Goal: Information Seeking & Learning: Learn about a topic

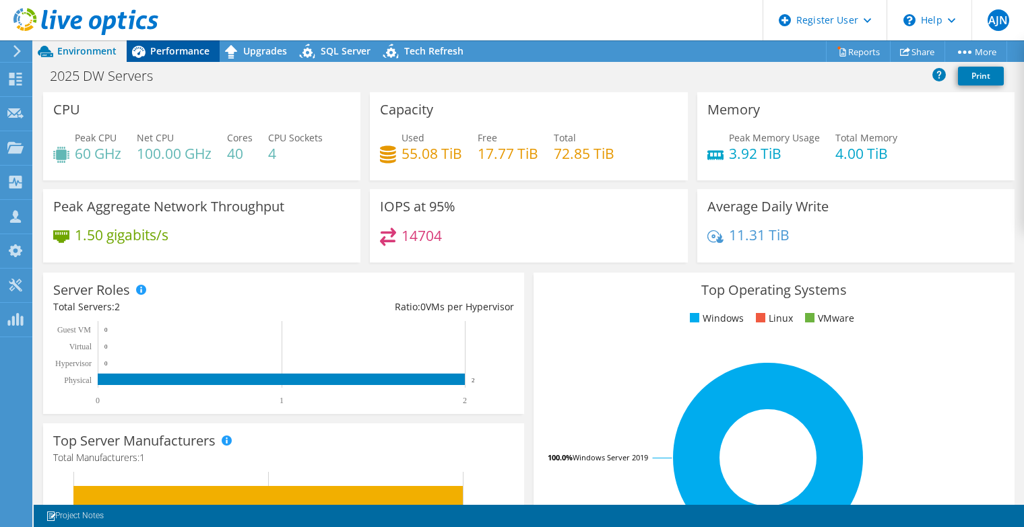
click at [181, 49] on span "Performance" at bounding box center [179, 50] width 59 height 13
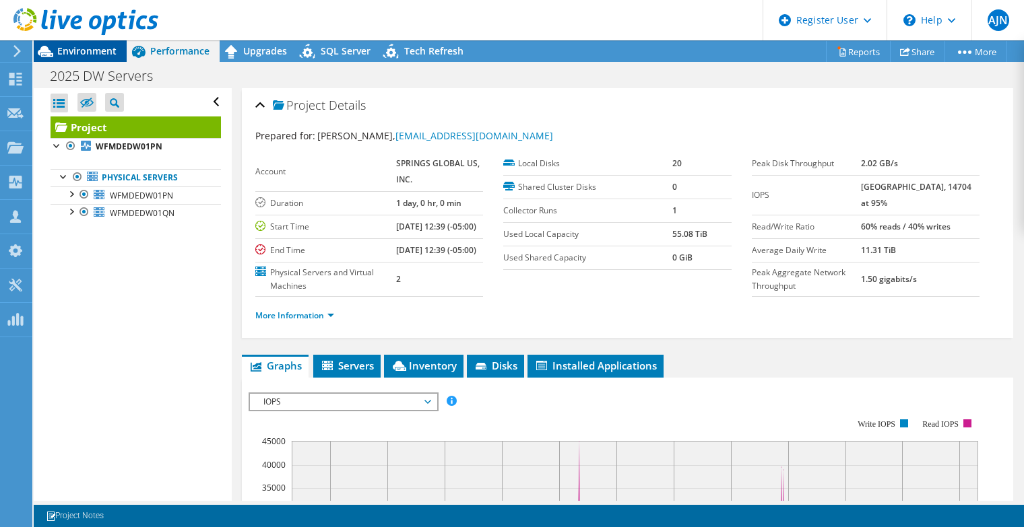
click at [87, 46] on span "Environment" at bounding box center [86, 50] width 59 height 13
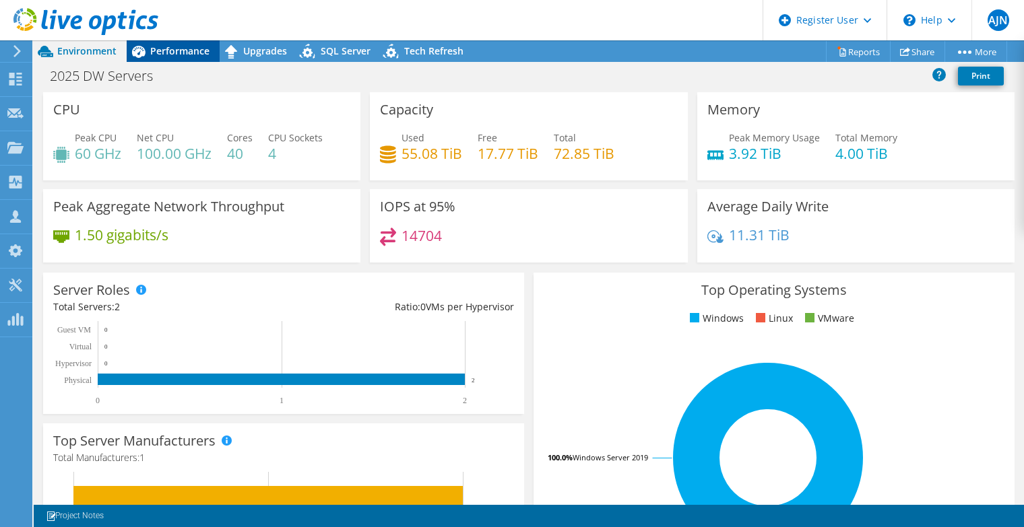
drag, startPoint x: 165, startPoint y: 52, endPoint x: 147, endPoint y: 53, distance: 18.2
click at [166, 55] on span "Performance" at bounding box center [179, 50] width 59 height 13
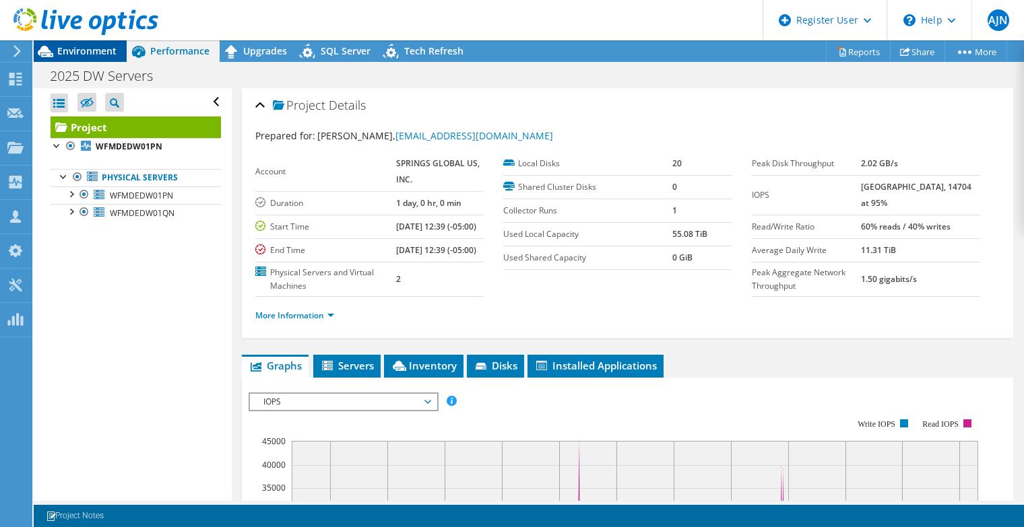
click at [88, 48] on span "Environment" at bounding box center [86, 50] width 59 height 13
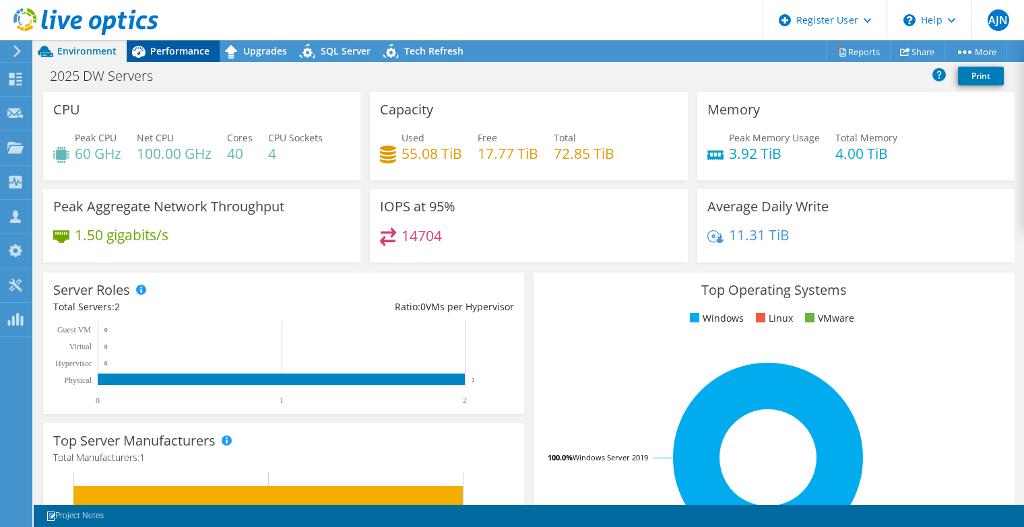
click at [178, 58] on div "Performance" at bounding box center [173, 51] width 93 height 22
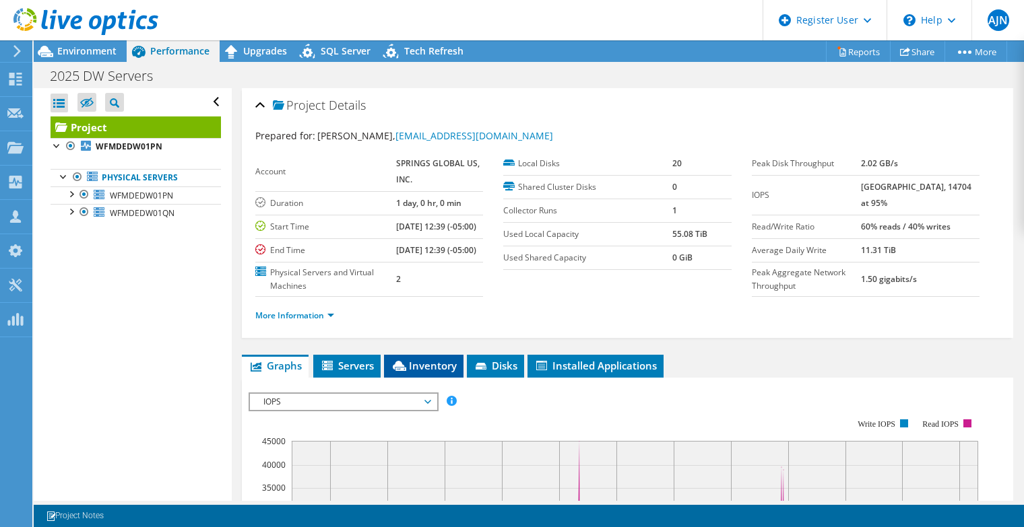
click at [419, 378] on li "Inventory" at bounding box center [423, 366] width 79 height 23
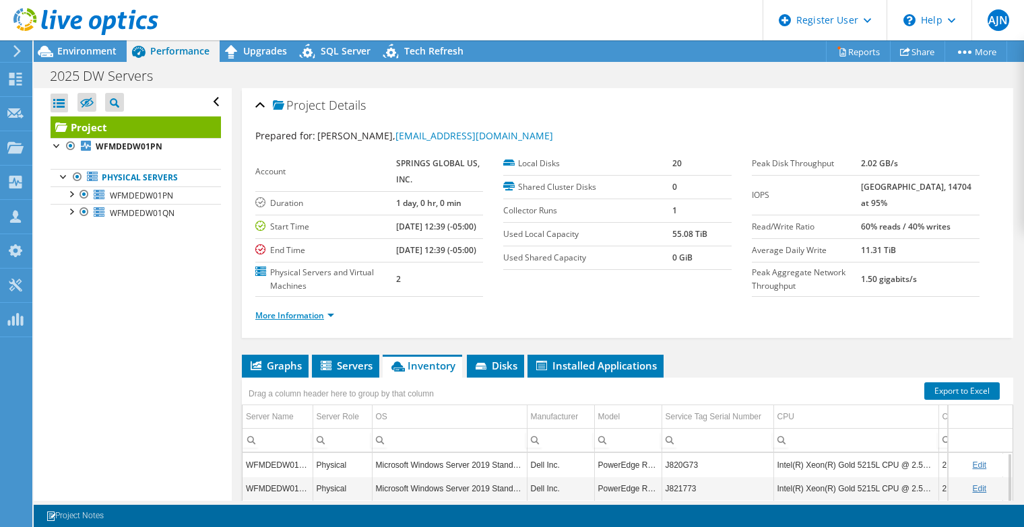
click at [282, 321] on link "More Information" at bounding box center [294, 315] width 79 height 11
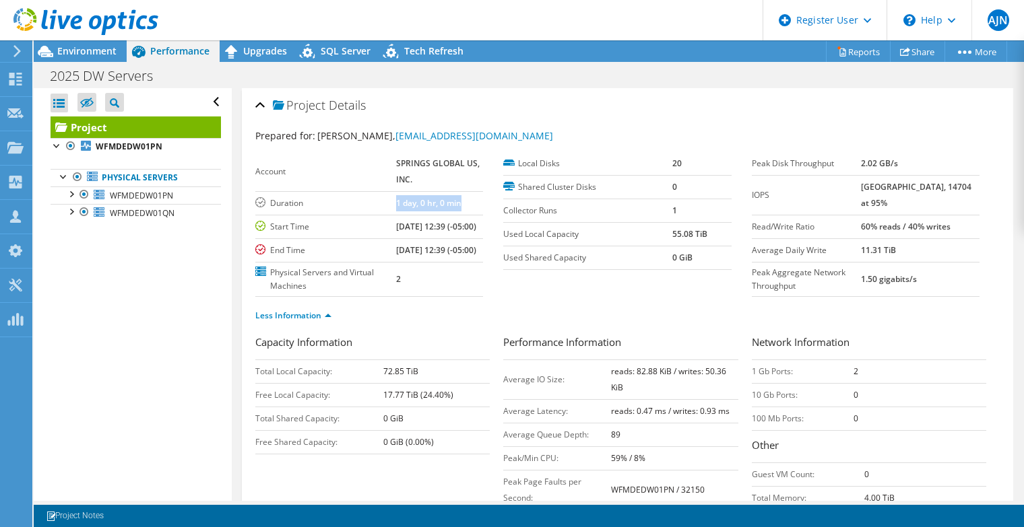
drag, startPoint x: 389, startPoint y: 205, endPoint x: 467, endPoint y: 209, distance: 78.9
click at [467, 209] on tr "Duration 1 day, 0 hr, 0 min" at bounding box center [369, 203] width 228 height 24
click at [70, 194] on div at bounding box center [70, 193] width 13 height 13
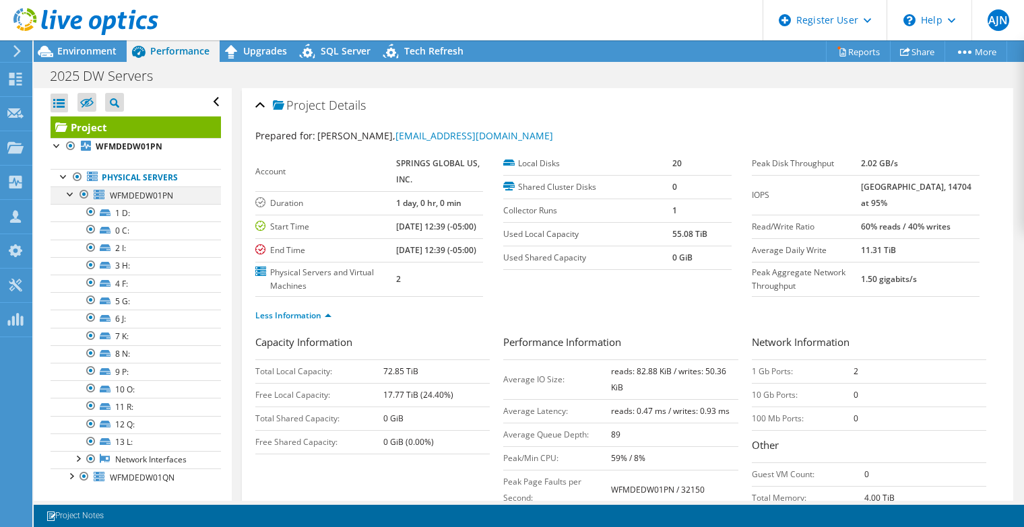
click at [70, 194] on div at bounding box center [70, 193] width 13 height 13
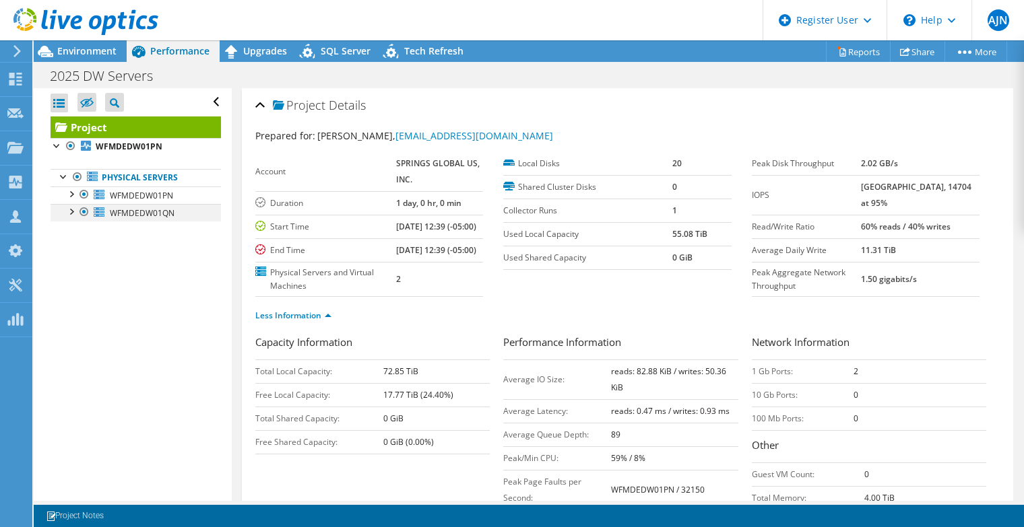
click at [70, 212] on div at bounding box center [70, 210] width 13 height 13
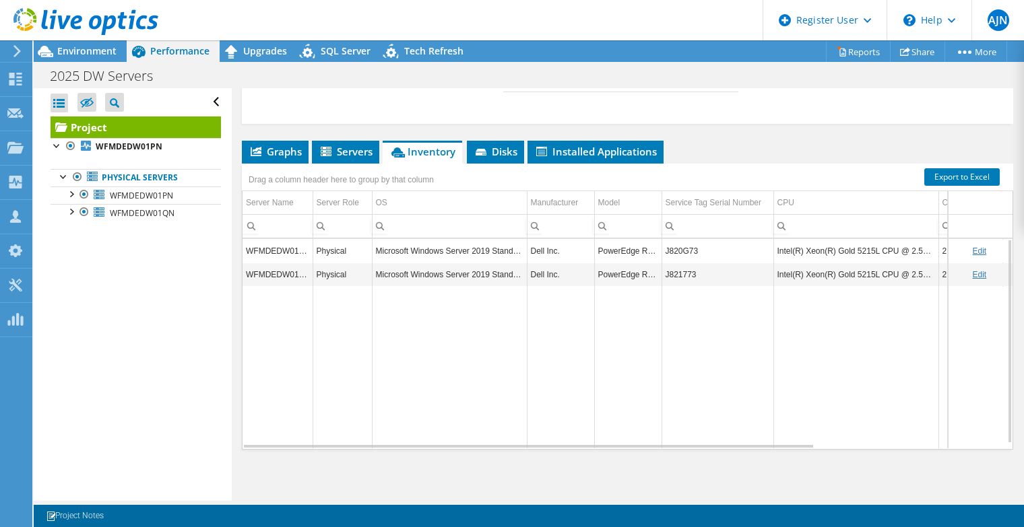
scroll to position [472, 0]
click at [337, 153] on span "Servers" at bounding box center [346, 151] width 54 height 13
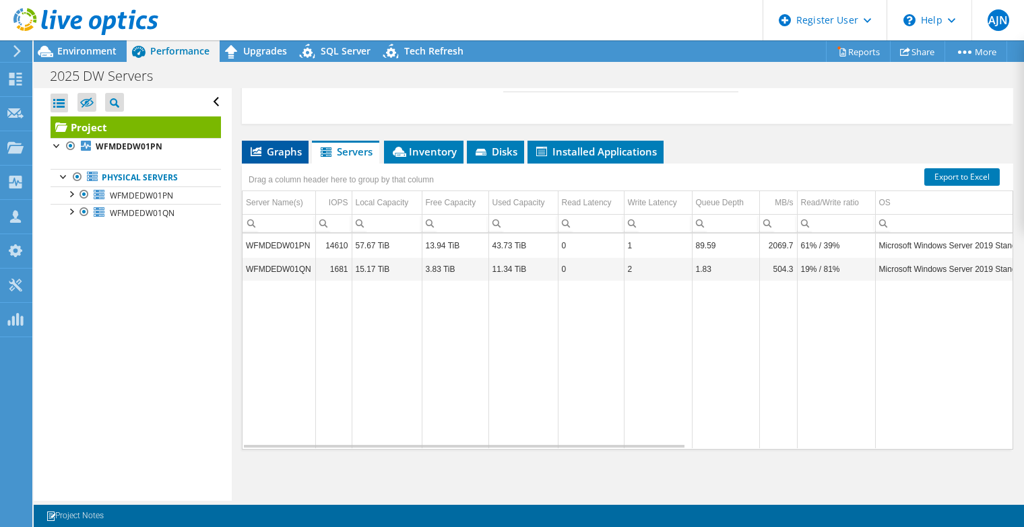
click at [278, 156] on span "Graphs" at bounding box center [275, 151] width 53 height 13
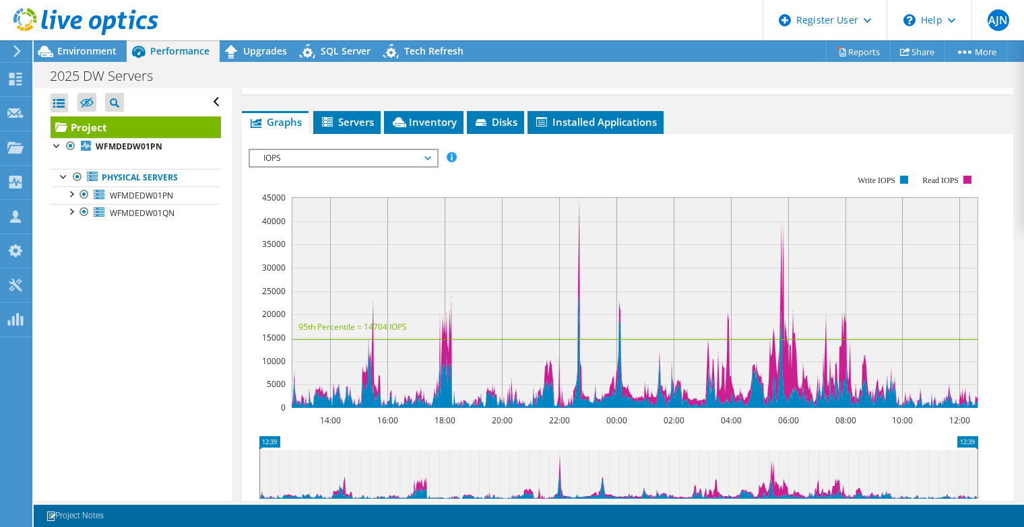
click at [389, 166] on span "IOPS" at bounding box center [343, 158] width 173 height 16
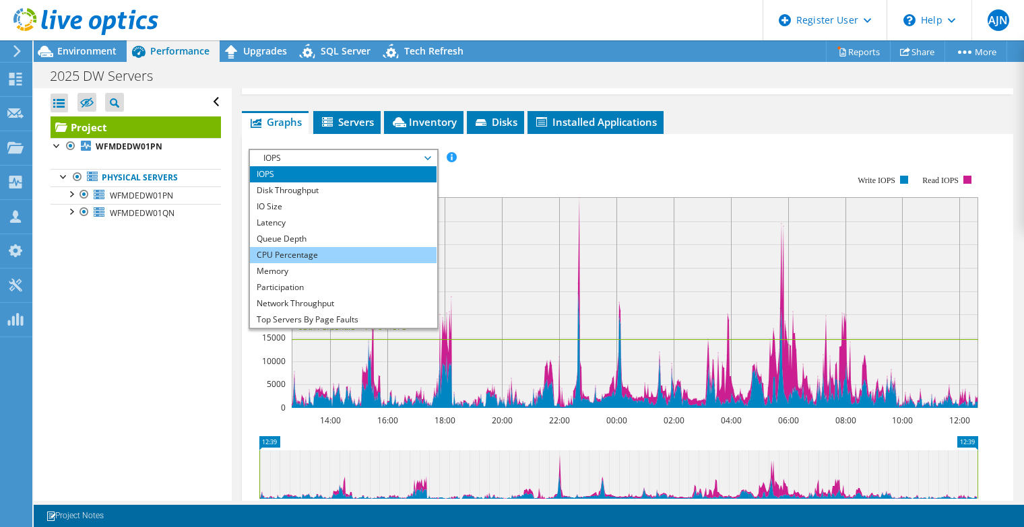
click at [359, 263] on li "CPU Percentage" at bounding box center [343, 255] width 187 height 16
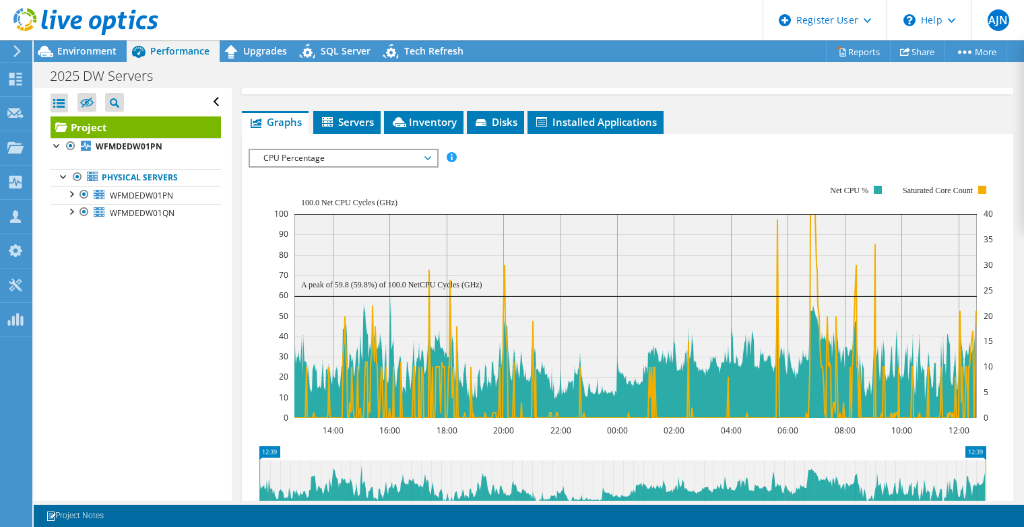
click at [387, 166] on span "CPU Percentage" at bounding box center [343, 158] width 173 height 16
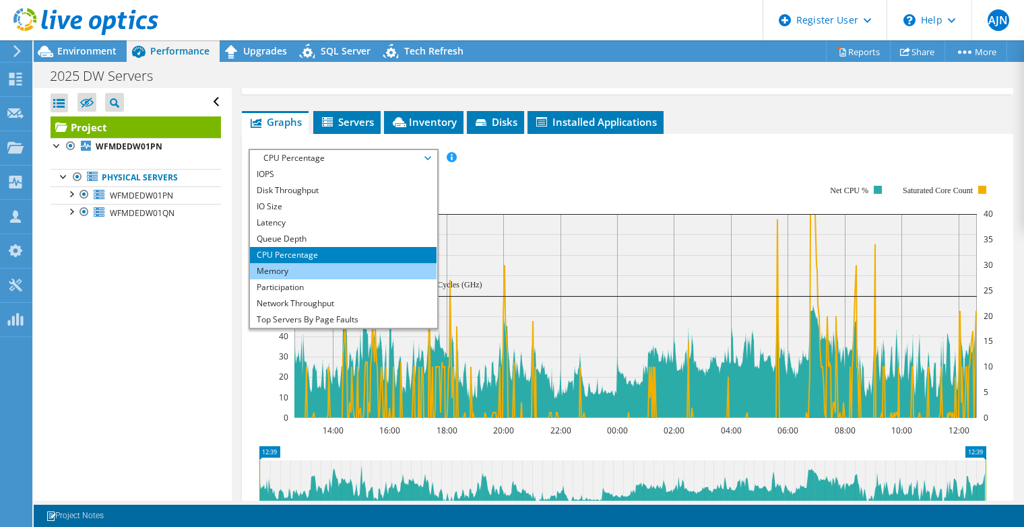
click at [344, 280] on li "Memory" at bounding box center [343, 271] width 187 height 16
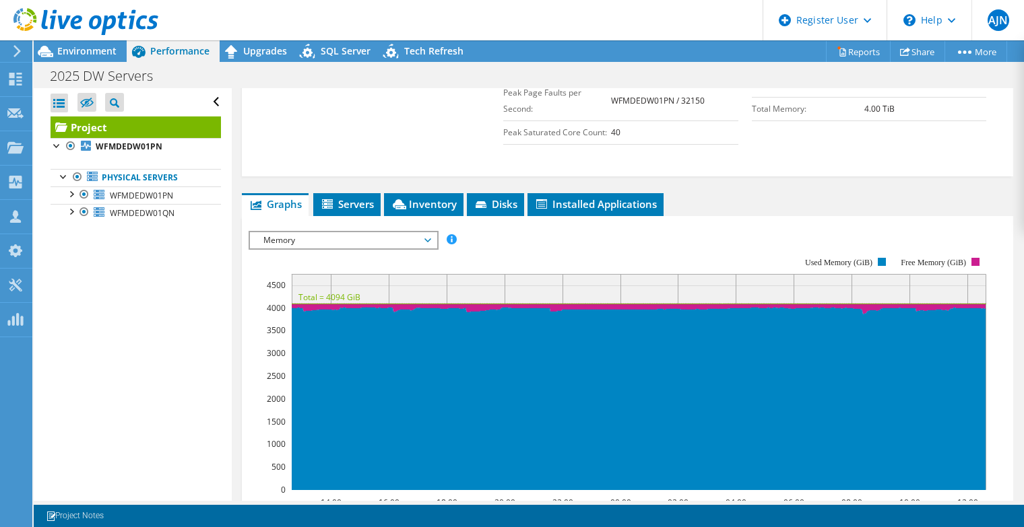
scroll to position [269, 0]
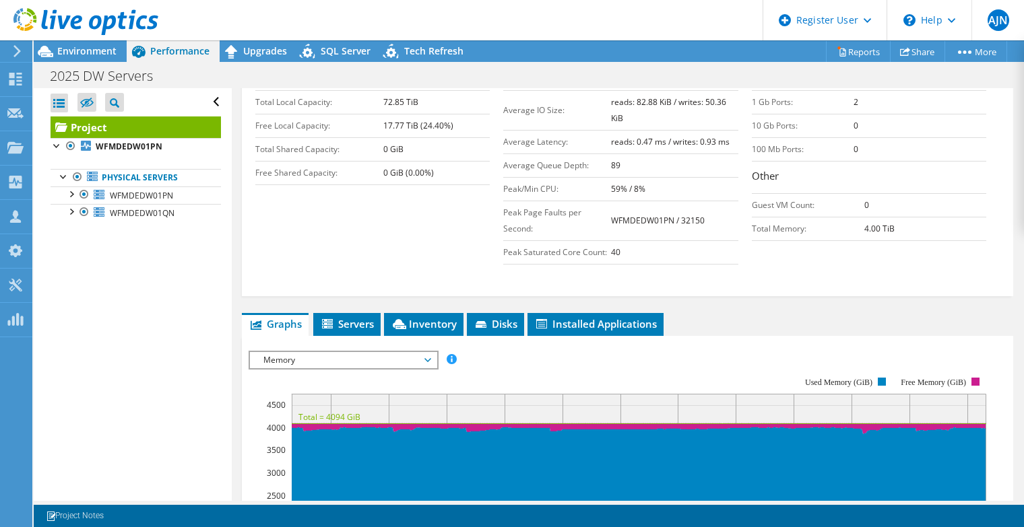
click at [407, 368] on span "Memory" at bounding box center [343, 360] width 173 height 16
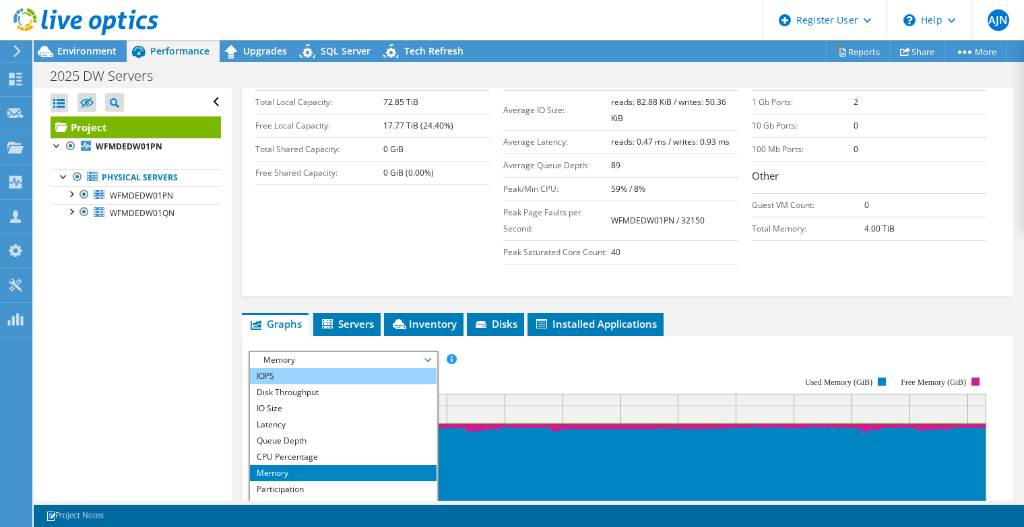
click at [312, 385] on li "IOPS" at bounding box center [343, 376] width 187 height 16
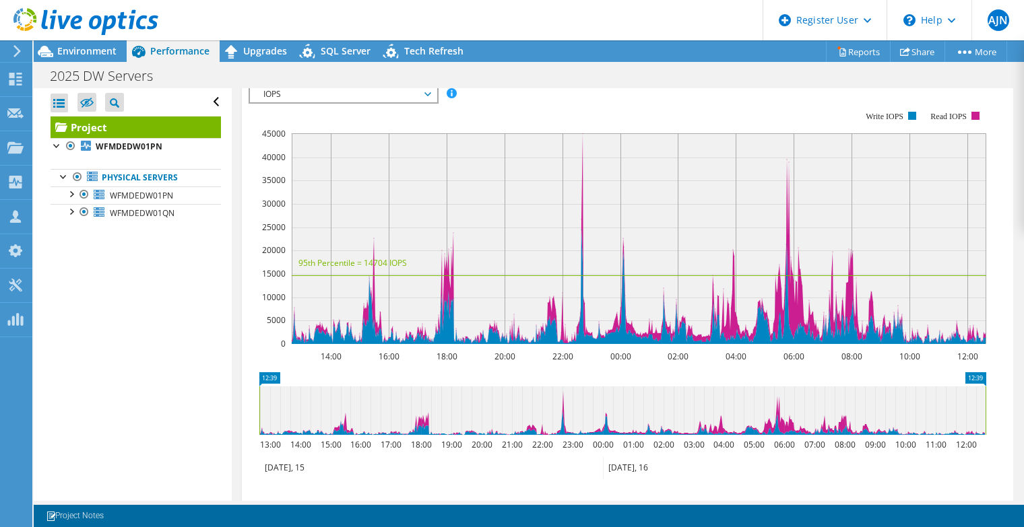
scroll to position [539, 0]
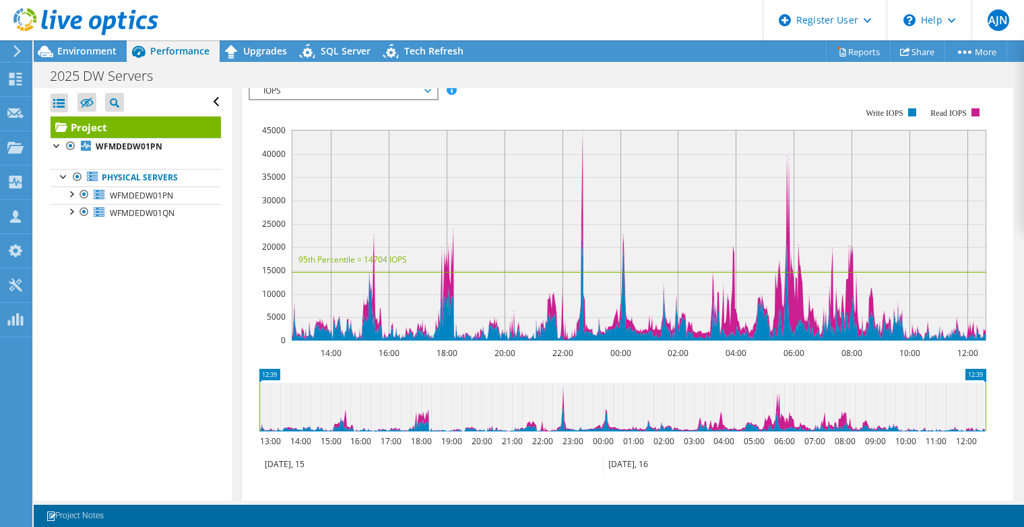
drag, startPoint x: 577, startPoint y: 189, endPoint x: 589, endPoint y: 193, distance: 12.1
click at [589, 193] on rect at bounding box center [639, 235] width 694 height 211
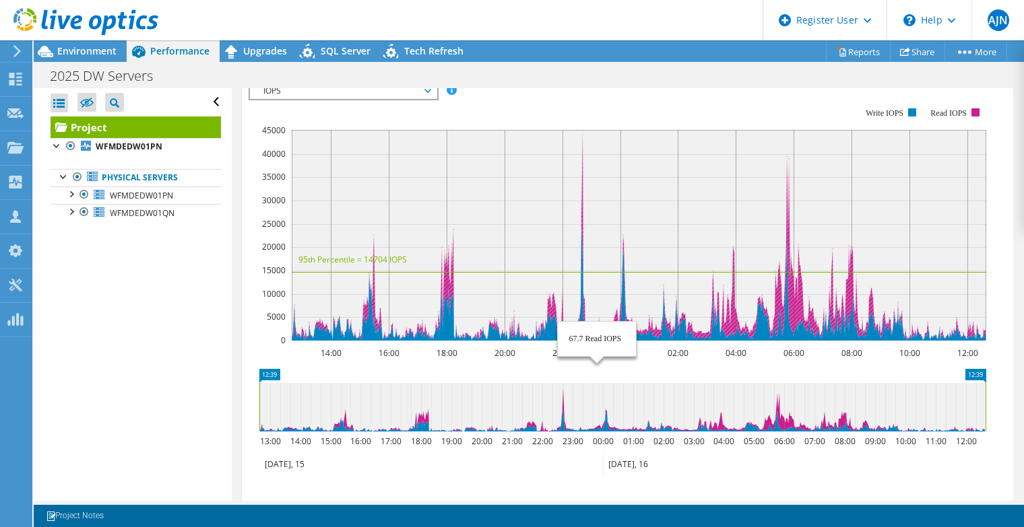
drag, startPoint x: 571, startPoint y: 275, endPoint x: 595, endPoint y: 275, distance: 24.2
click at [595, 275] on rect at bounding box center [639, 235] width 694 height 211
drag, startPoint x: 559, startPoint y: 265, endPoint x: 601, endPoint y: 265, distance: 41.8
click at [601, 265] on rect at bounding box center [639, 235] width 694 height 211
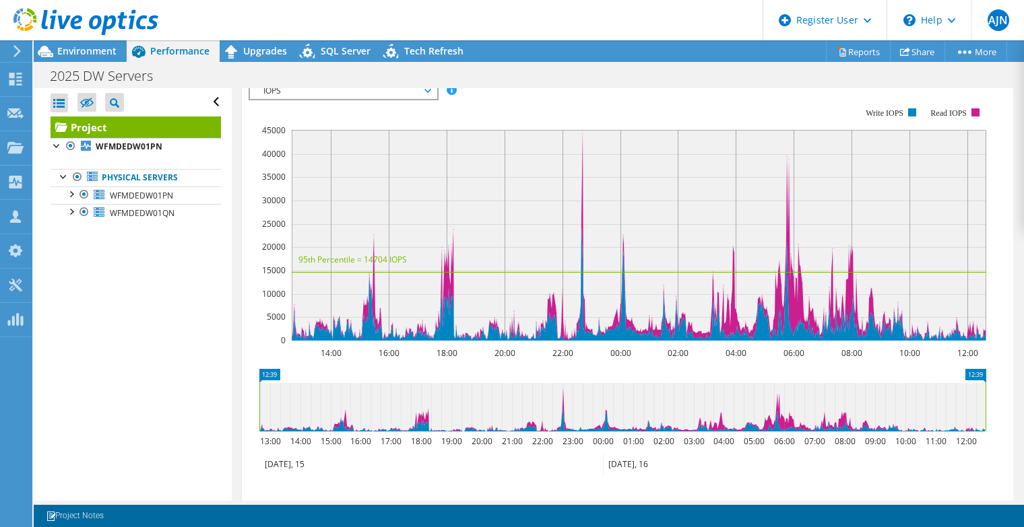
drag, startPoint x: 554, startPoint y: 178, endPoint x: 602, endPoint y: 183, distance: 48.1
click at [602, 183] on rect at bounding box center [639, 235] width 694 height 211
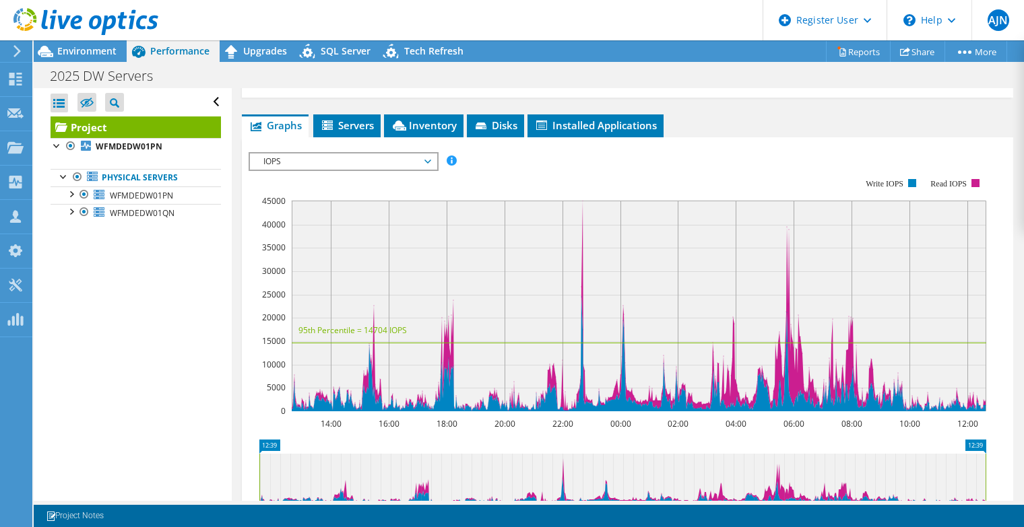
scroll to position [404, 0]
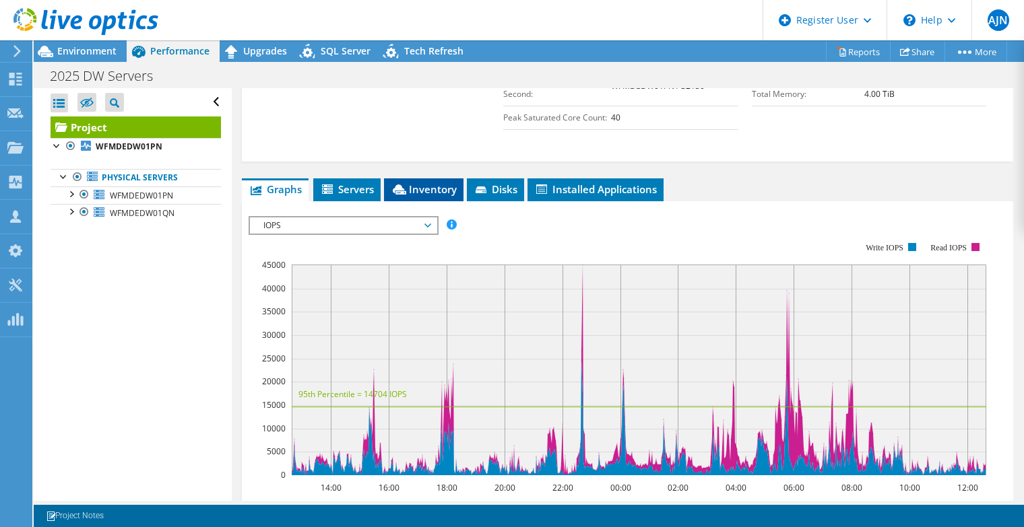
click at [427, 196] on span "Inventory" at bounding box center [424, 189] width 66 height 13
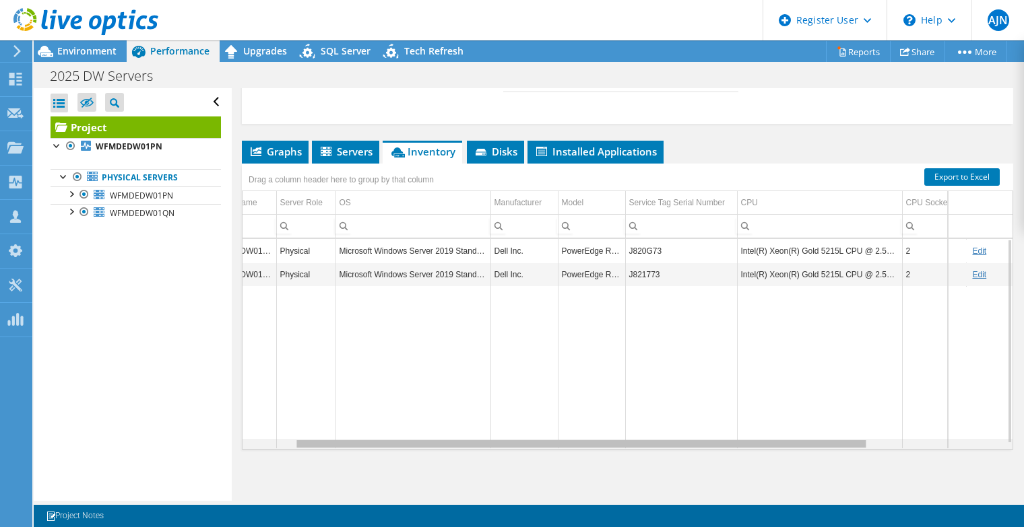
scroll to position [0, 117]
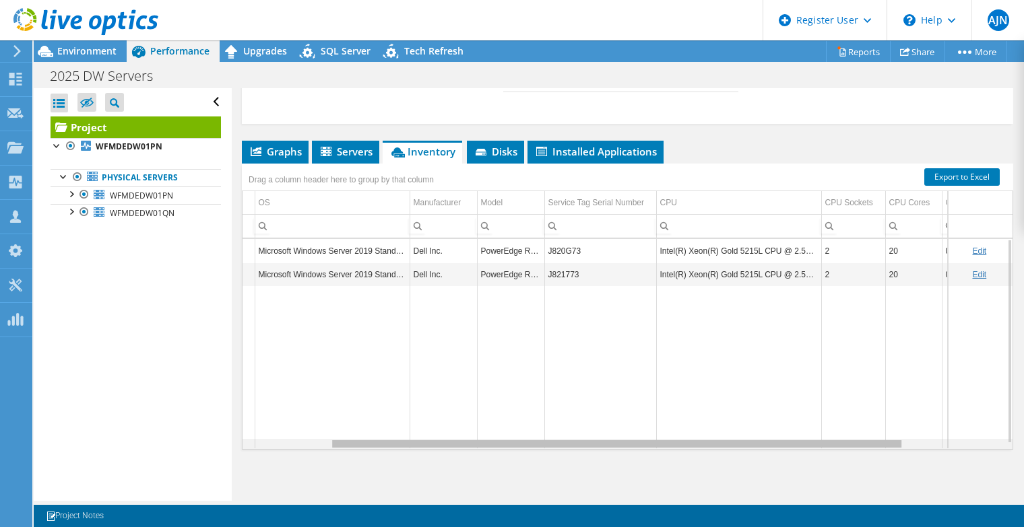
drag, startPoint x: 629, startPoint y: 445, endPoint x: 724, endPoint y: 451, distance: 95.2
click at [724, 451] on body "AJN Dell User [PERSON_NAME] [PERSON_NAME][EMAIL_ADDRESS][DOMAIN_NAME] Dell My P…" at bounding box center [512, 263] width 1024 height 527
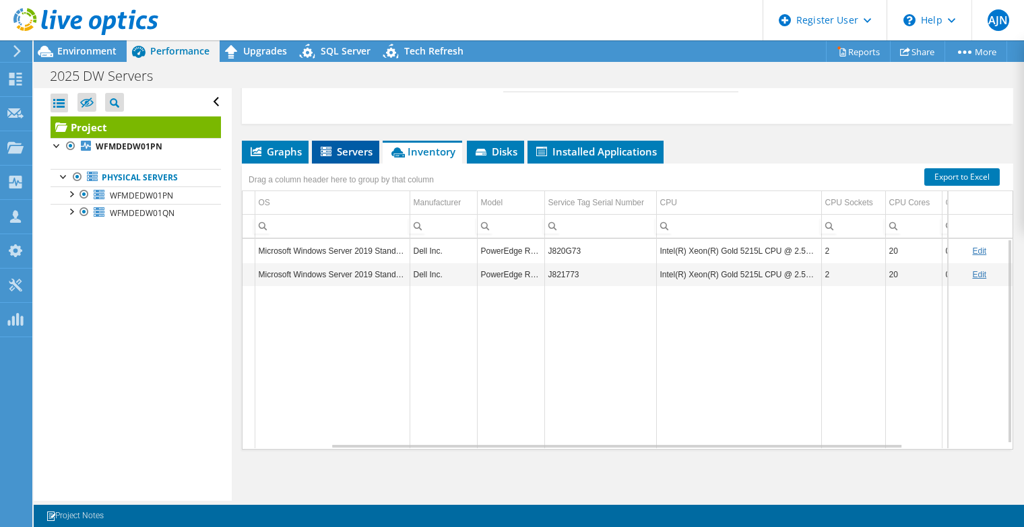
click at [339, 153] on span "Servers" at bounding box center [346, 151] width 54 height 13
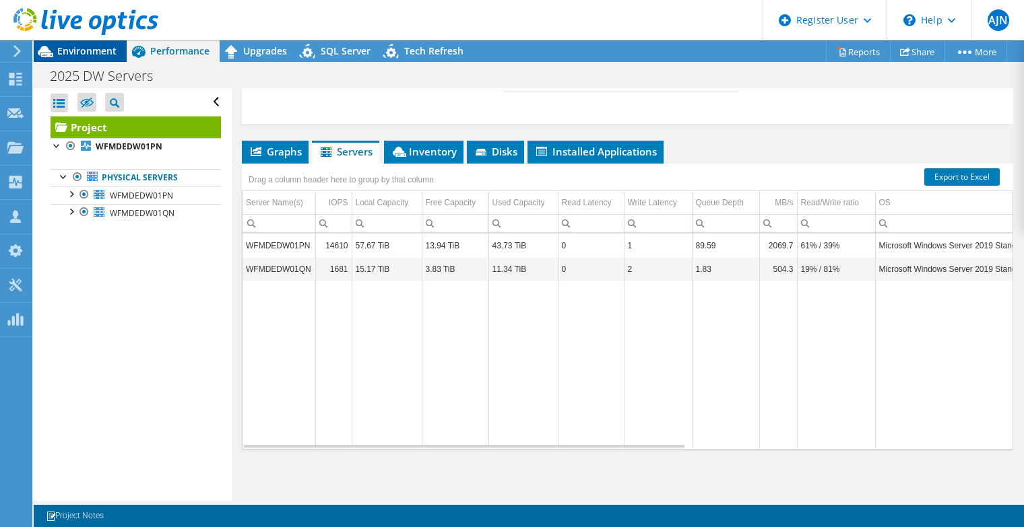
click at [90, 44] on span "Environment" at bounding box center [86, 50] width 59 height 13
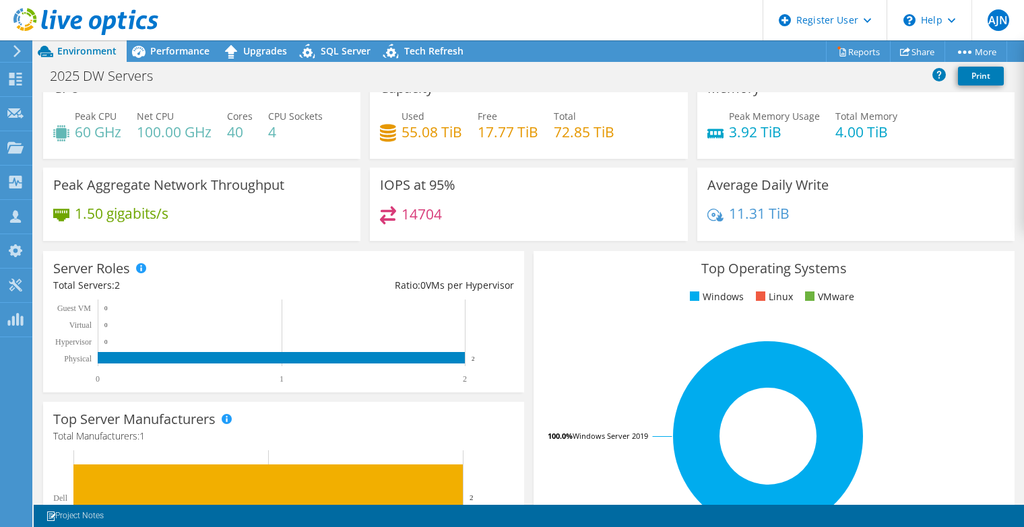
scroll to position [0, 0]
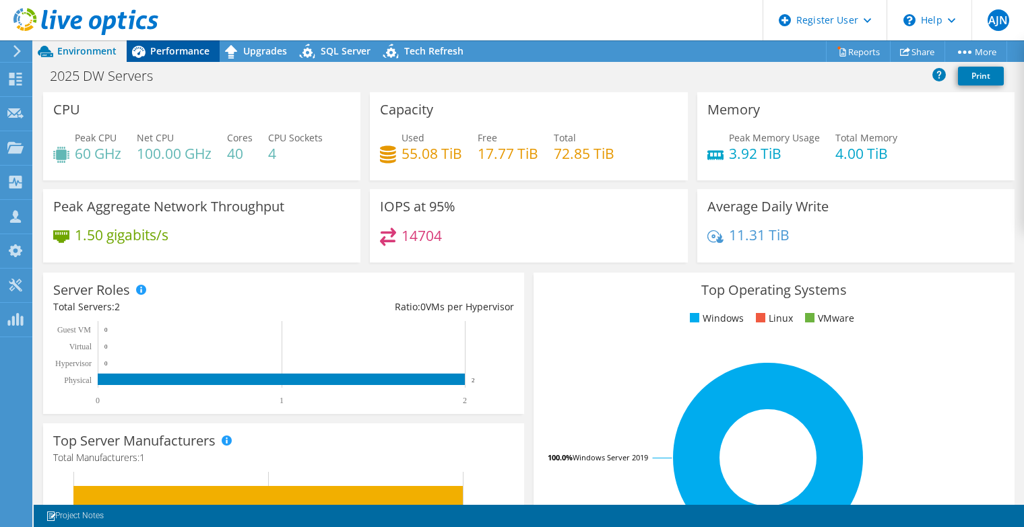
click at [182, 53] on span "Performance" at bounding box center [179, 50] width 59 height 13
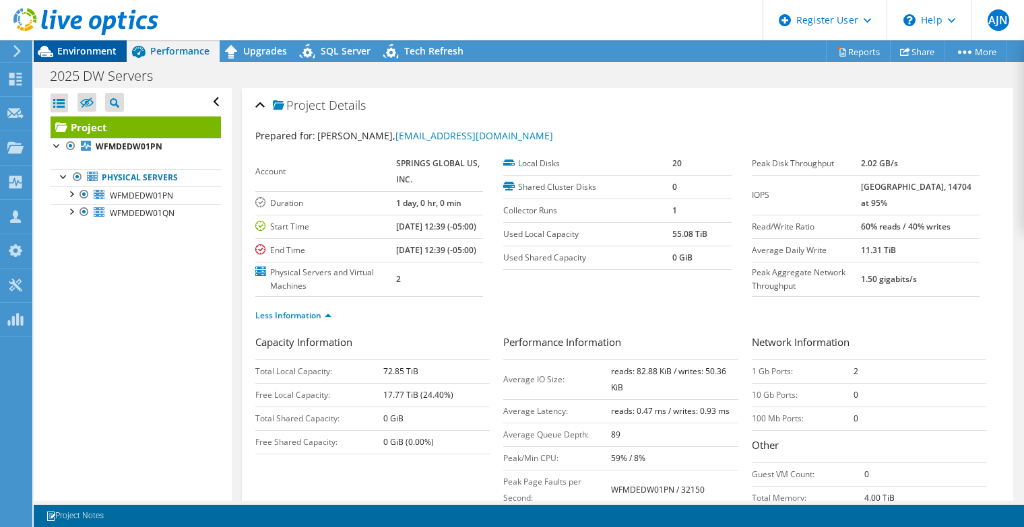
click at [77, 48] on span "Environment" at bounding box center [86, 50] width 59 height 13
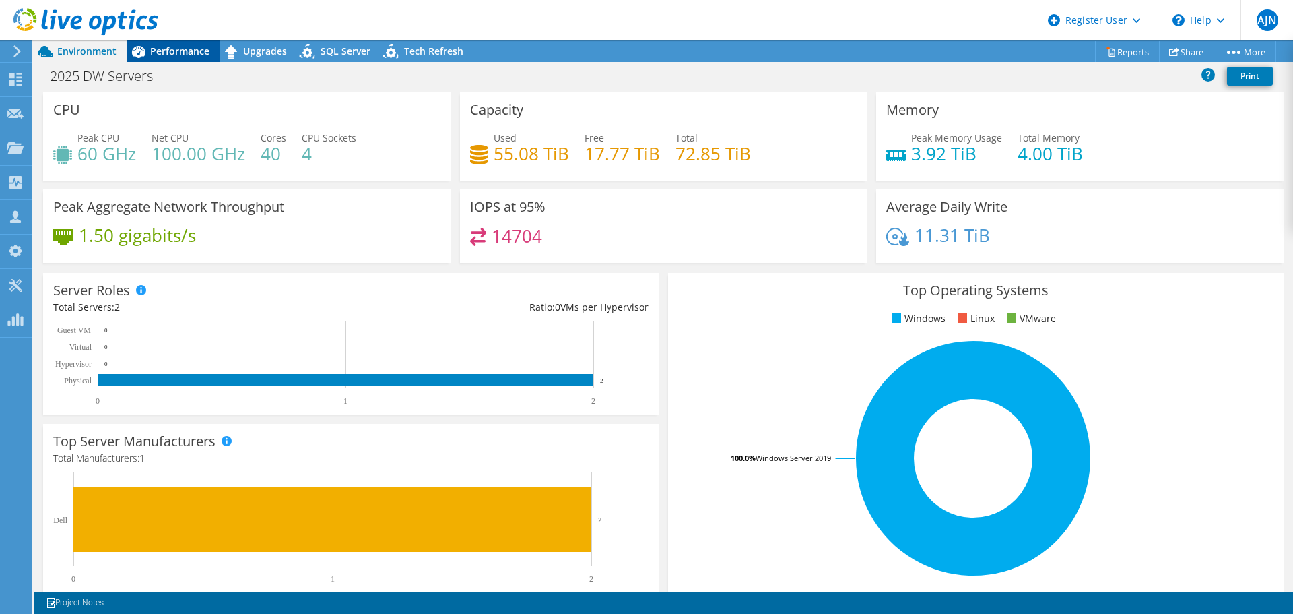
click at [178, 50] on span "Performance" at bounding box center [179, 50] width 59 height 13
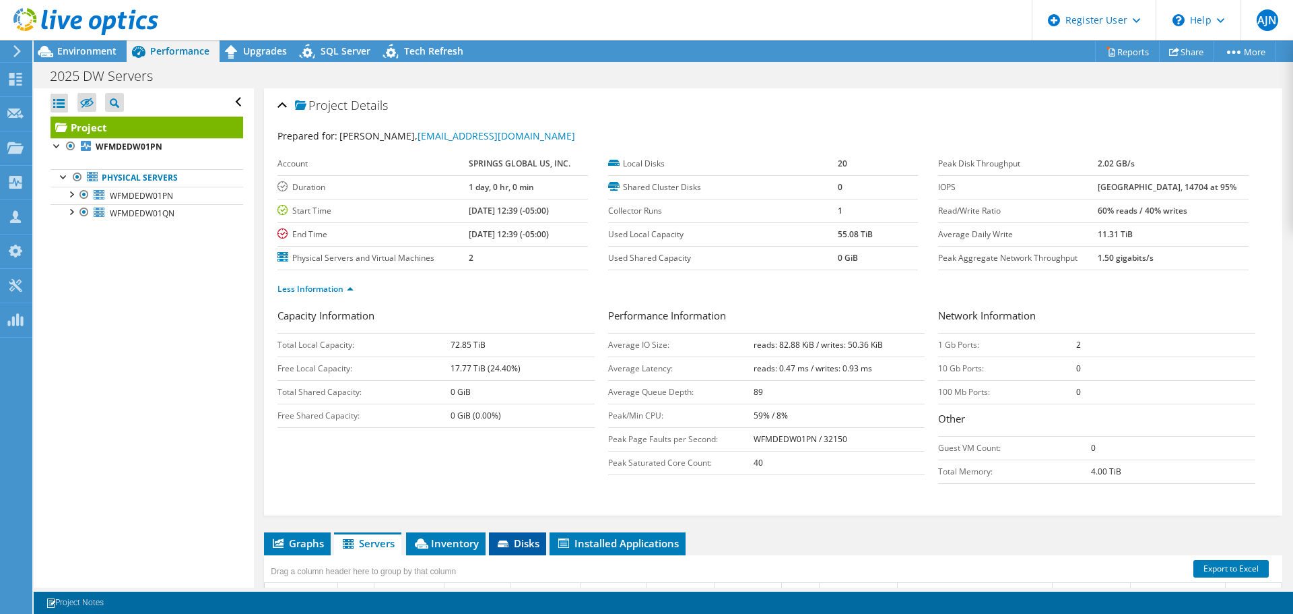
click at [506, 527] on span "Disks" at bounding box center [518, 542] width 44 height 13
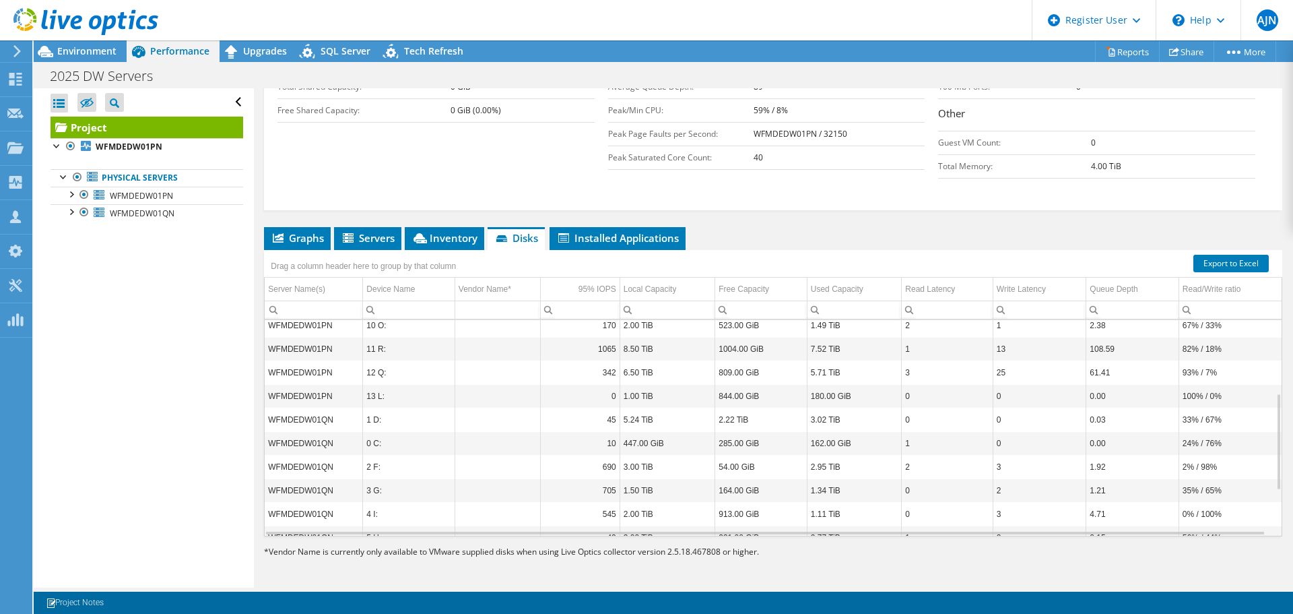
scroll to position [238, 0]
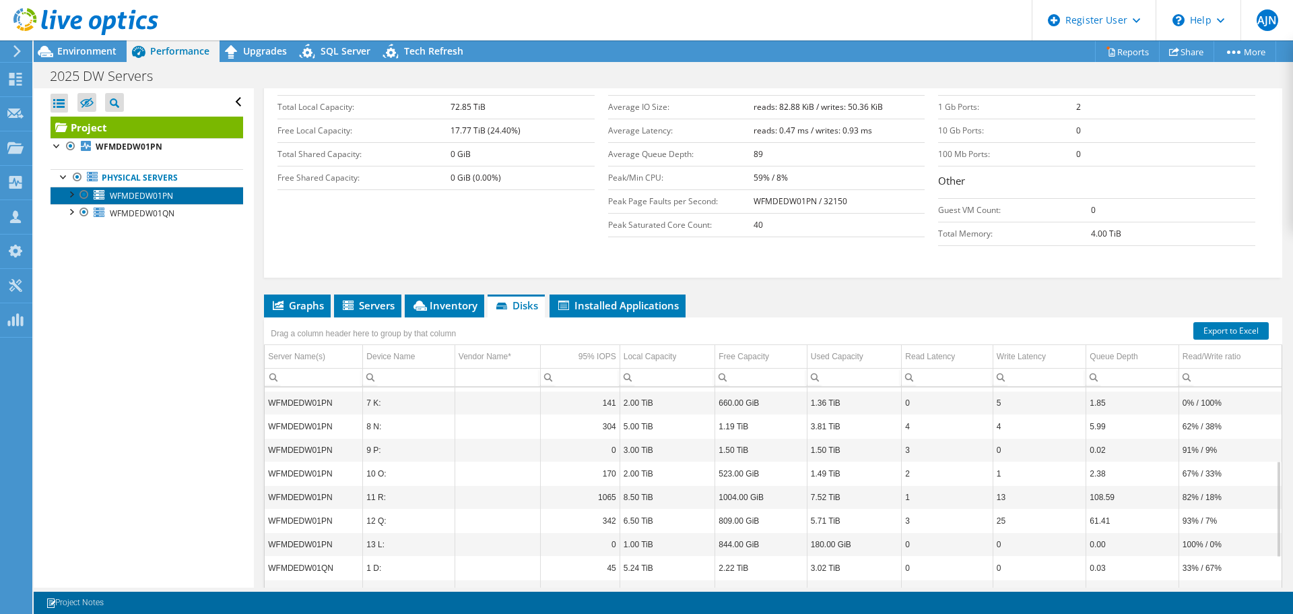
click at [63, 193] on link "WFMDEDW01PN" at bounding box center [147, 196] width 193 height 18
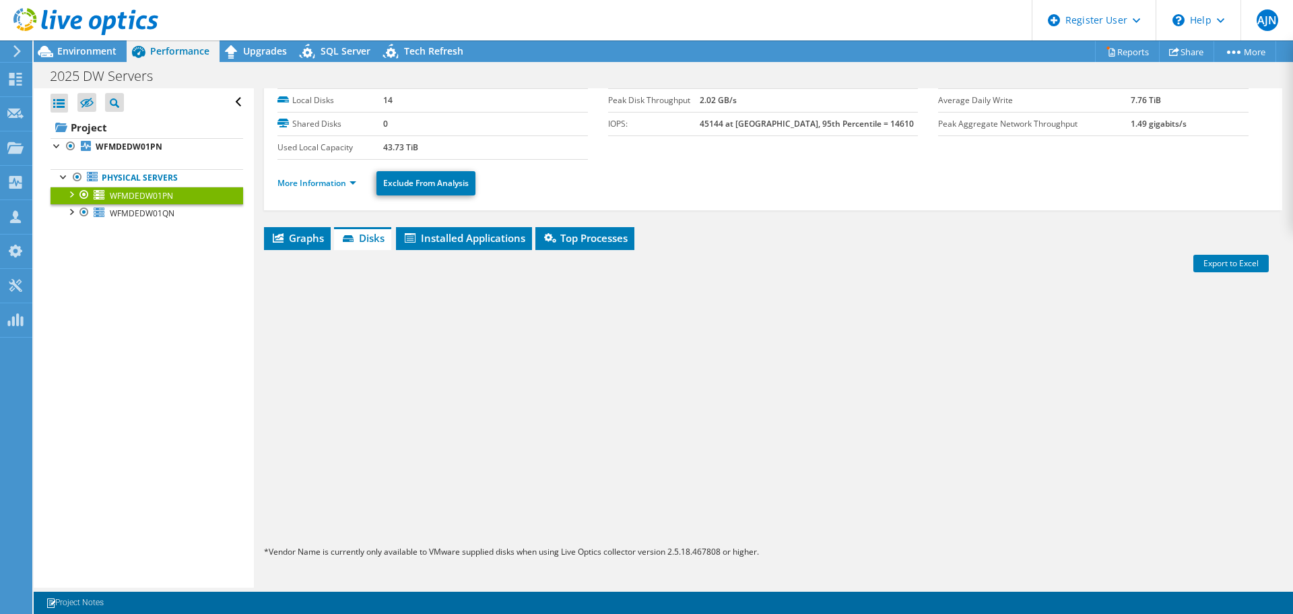
scroll to position [63, 0]
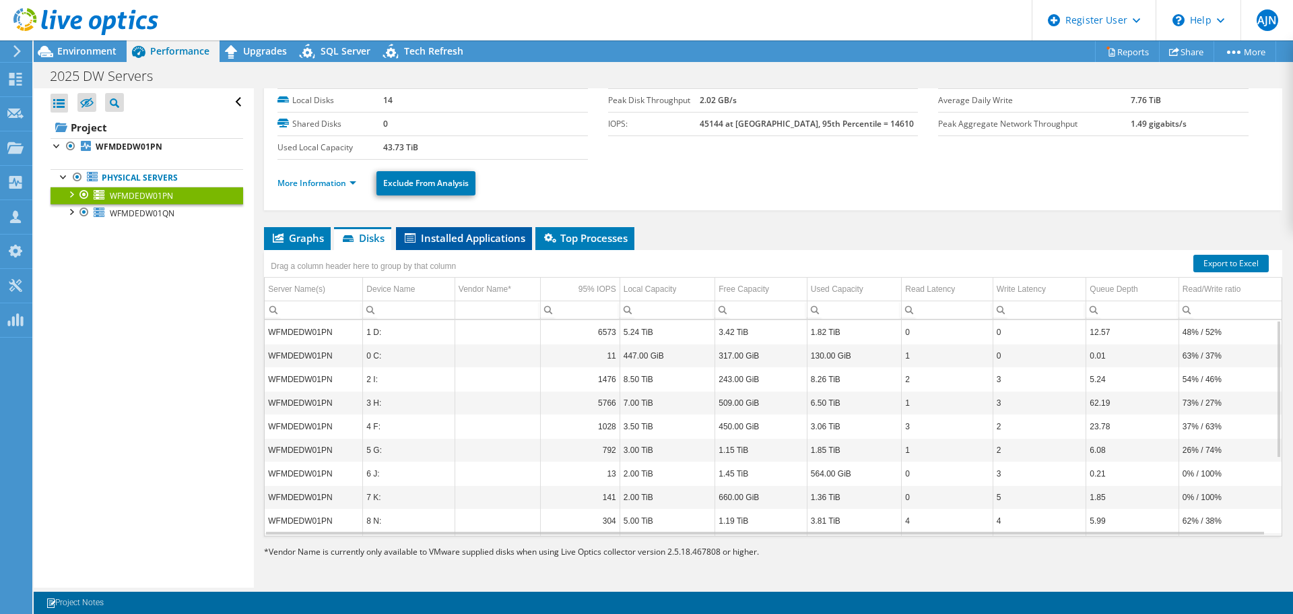
click at [500, 246] on li "Installed Applications" at bounding box center [464, 238] width 136 height 23
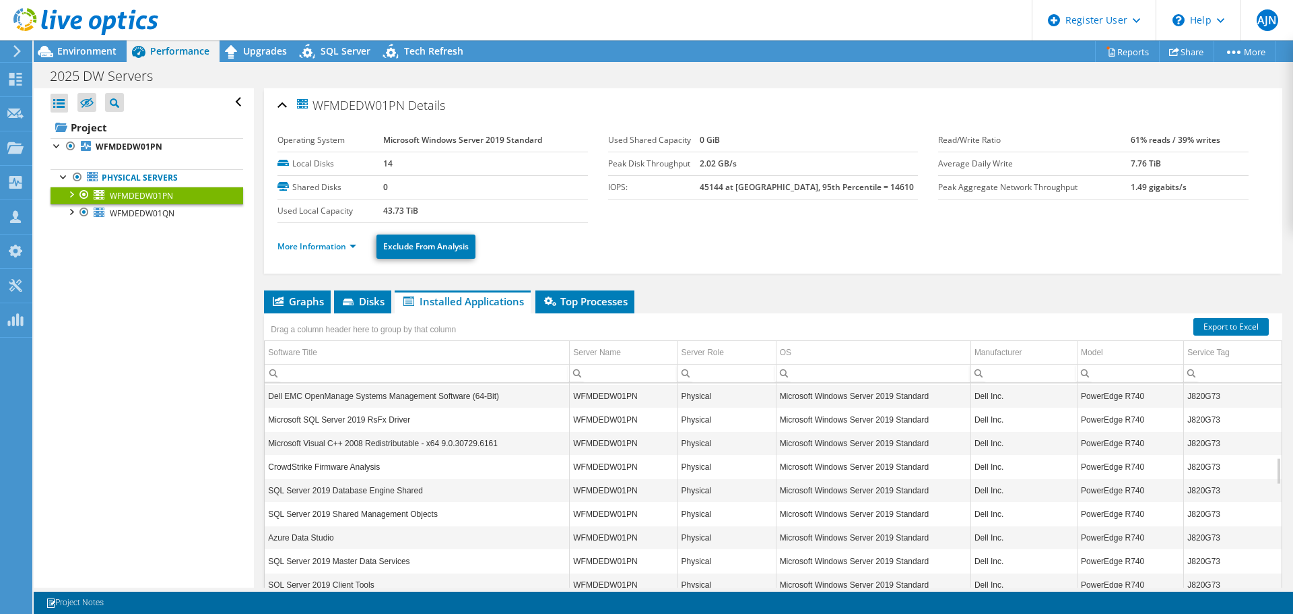
scroll to position [414, 0]
